Goal: Information Seeking & Learning: Learn about a topic

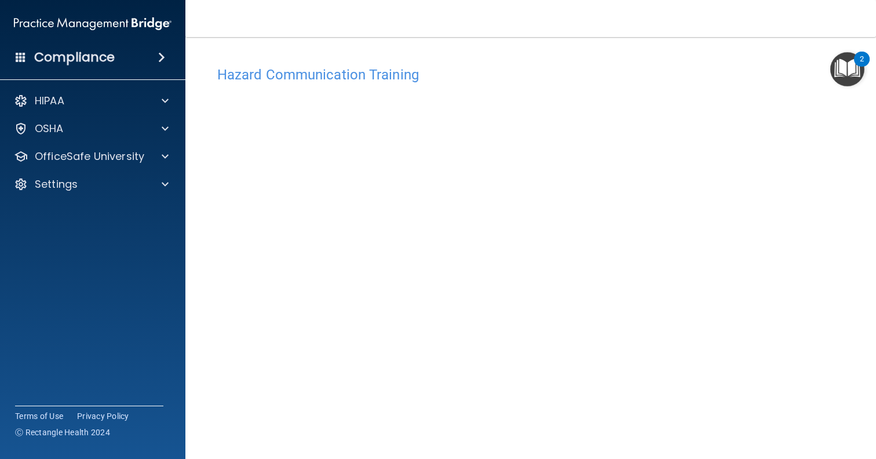
scroll to position [23, 0]
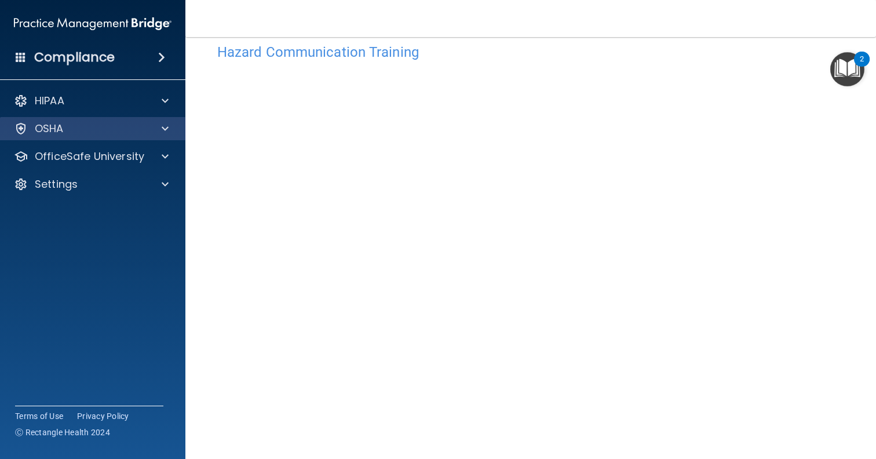
click at [161, 127] on div at bounding box center [163, 129] width 29 height 14
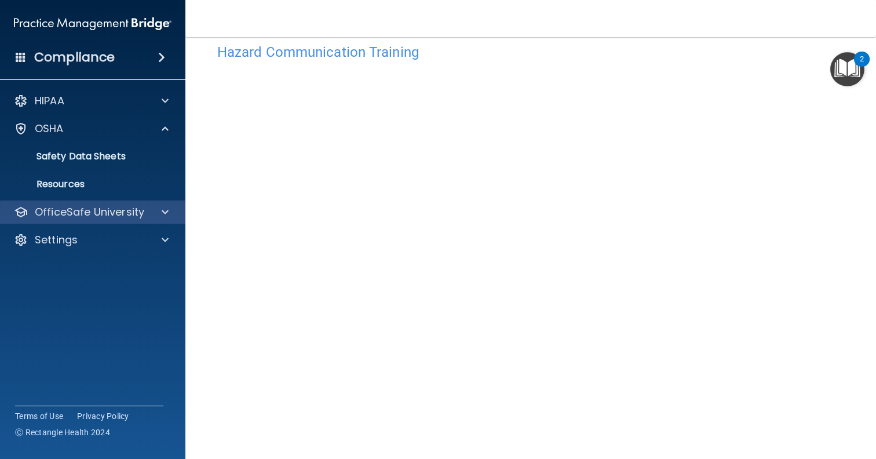
click at [152, 211] on div at bounding box center [163, 212] width 29 height 14
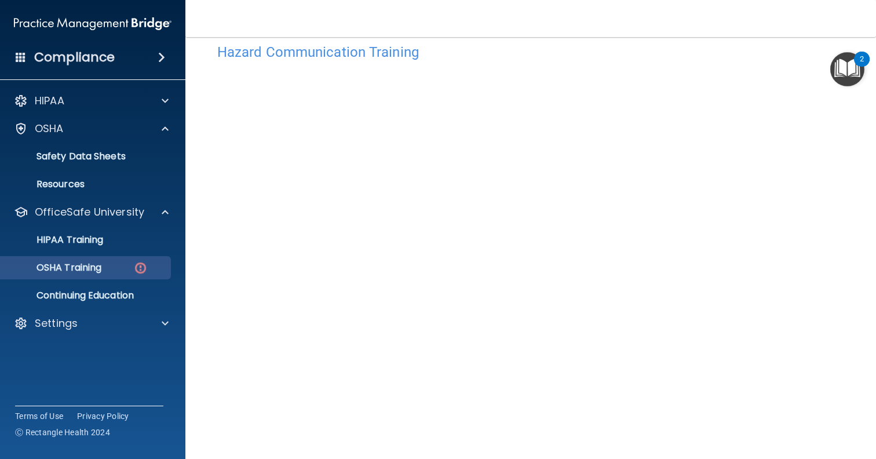
click at [126, 269] on div "OSHA Training" at bounding box center [87, 268] width 158 height 12
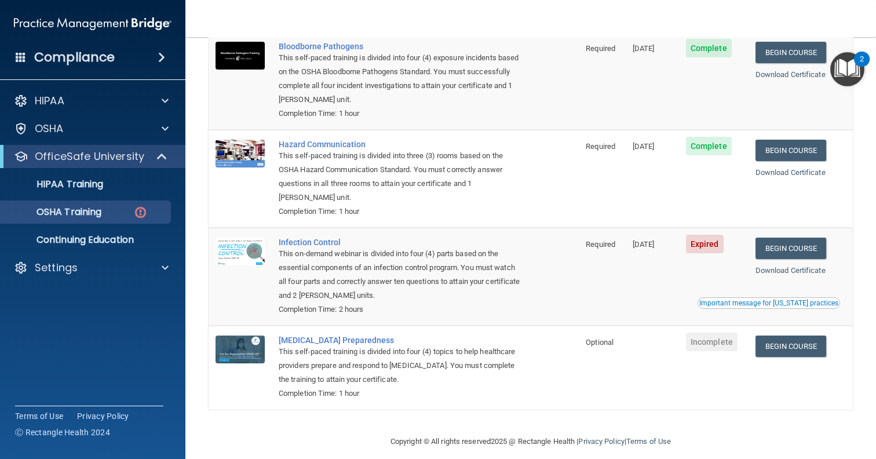
scroll to position [129, 0]
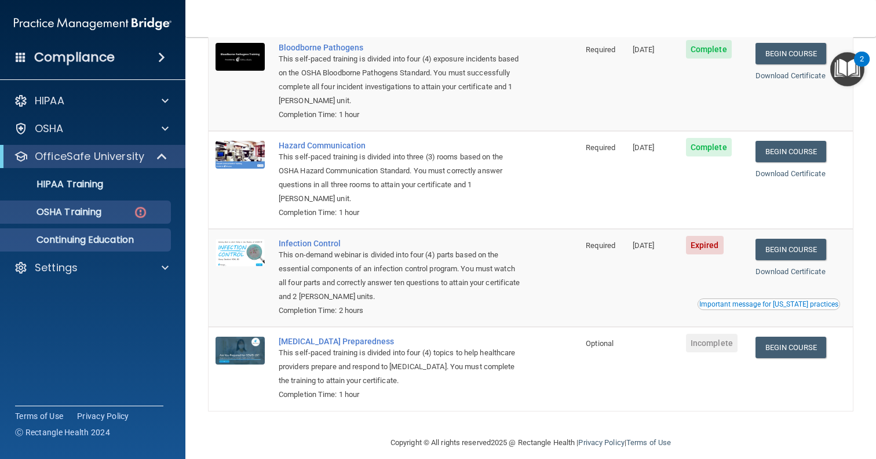
click at [122, 236] on p "Continuing Education" at bounding box center [87, 240] width 158 height 12
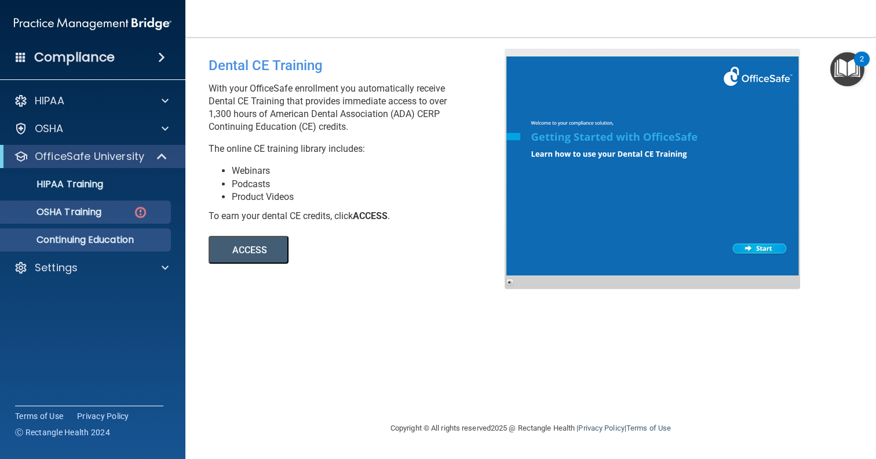
click at [101, 216] on p "OSHA Training" at bounding box center [55, 212] width 94 height 12
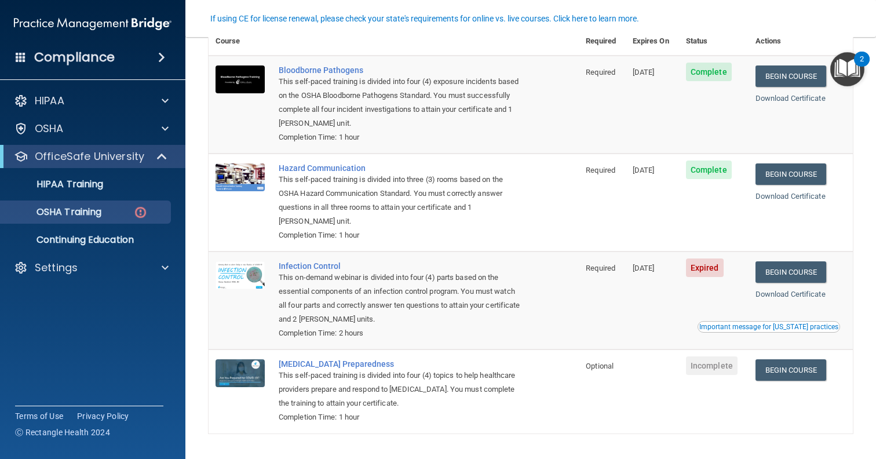
scroll to position [108, 0]
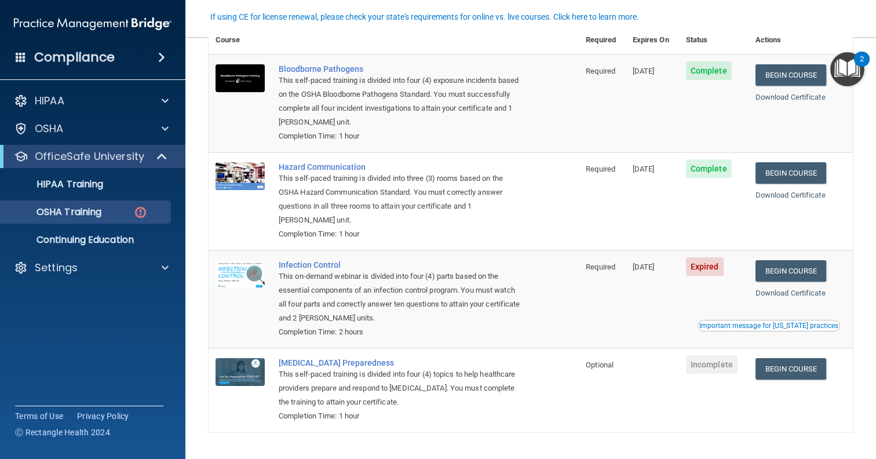
click at [736, 298] on td "Expired" at bounding box center [714, 299] width 70 height 98
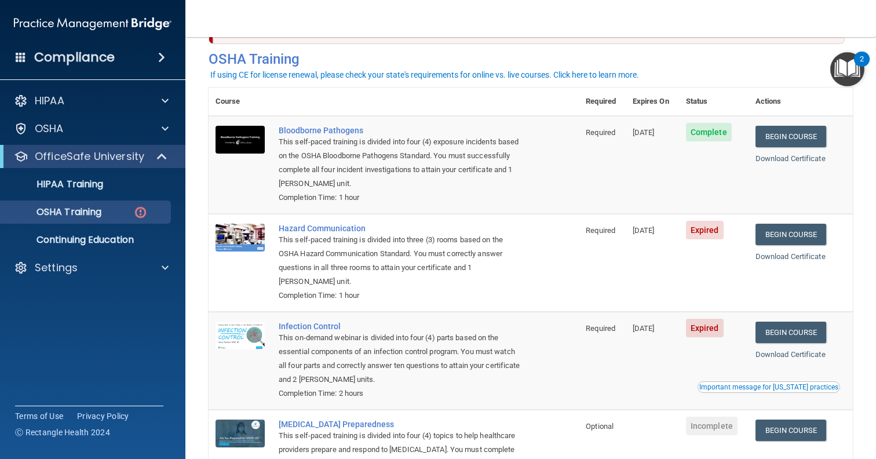
scroll to position [54, 0]
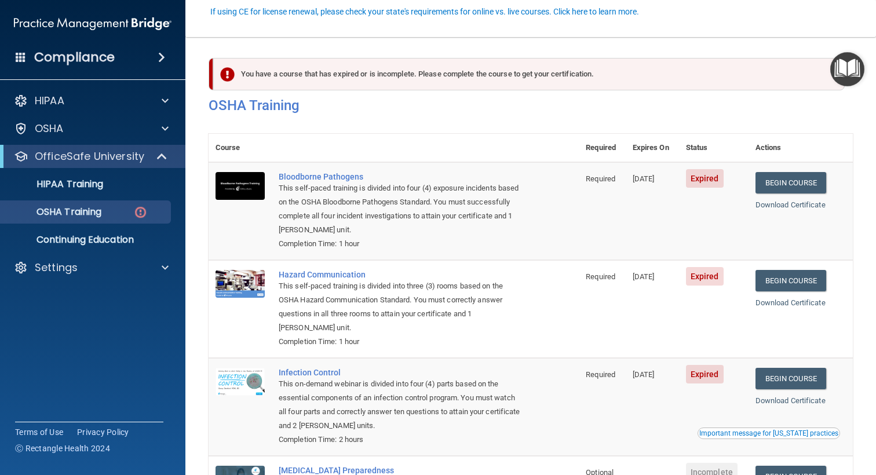
scroll to position [113, 0]
